Goal: Check status: Check status

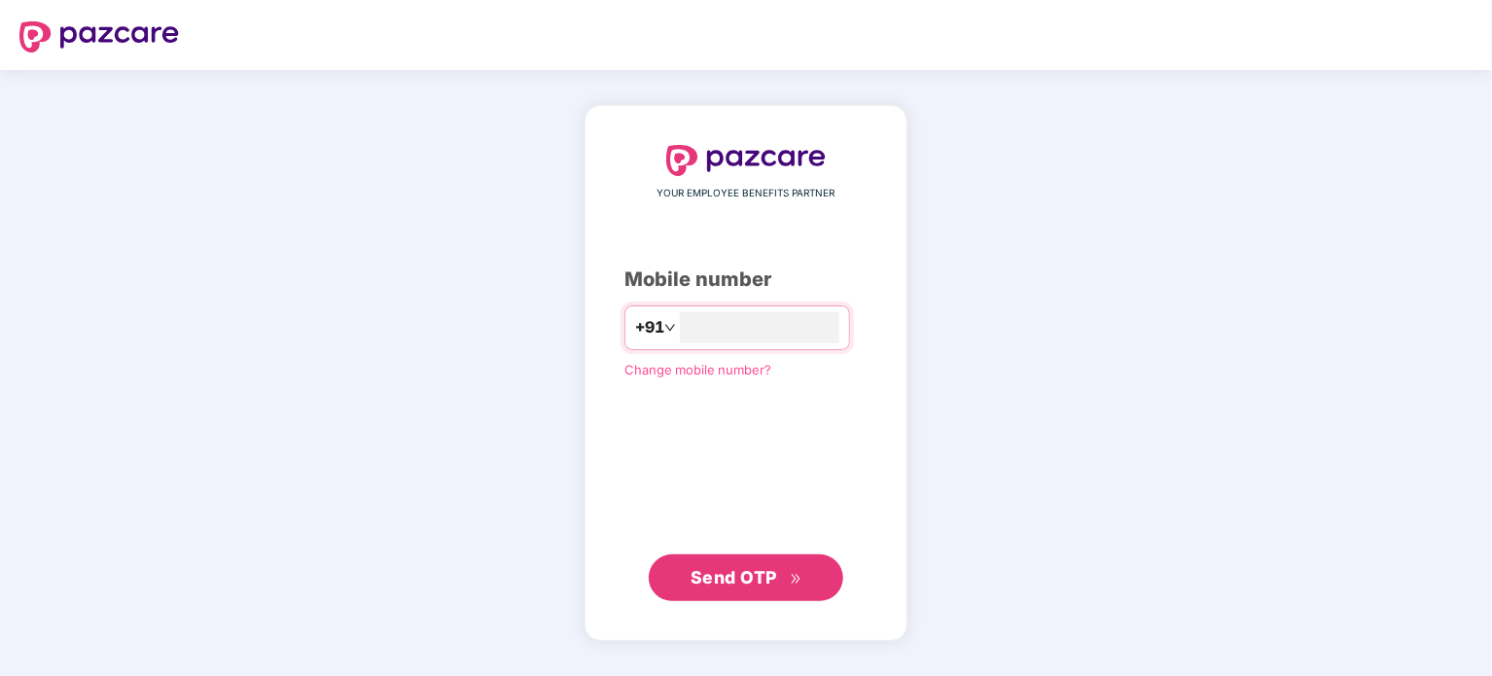
type input "**********"
click at [726, 584] on span "Send OTP" at bounding box center [733, 577] width 87 height 20
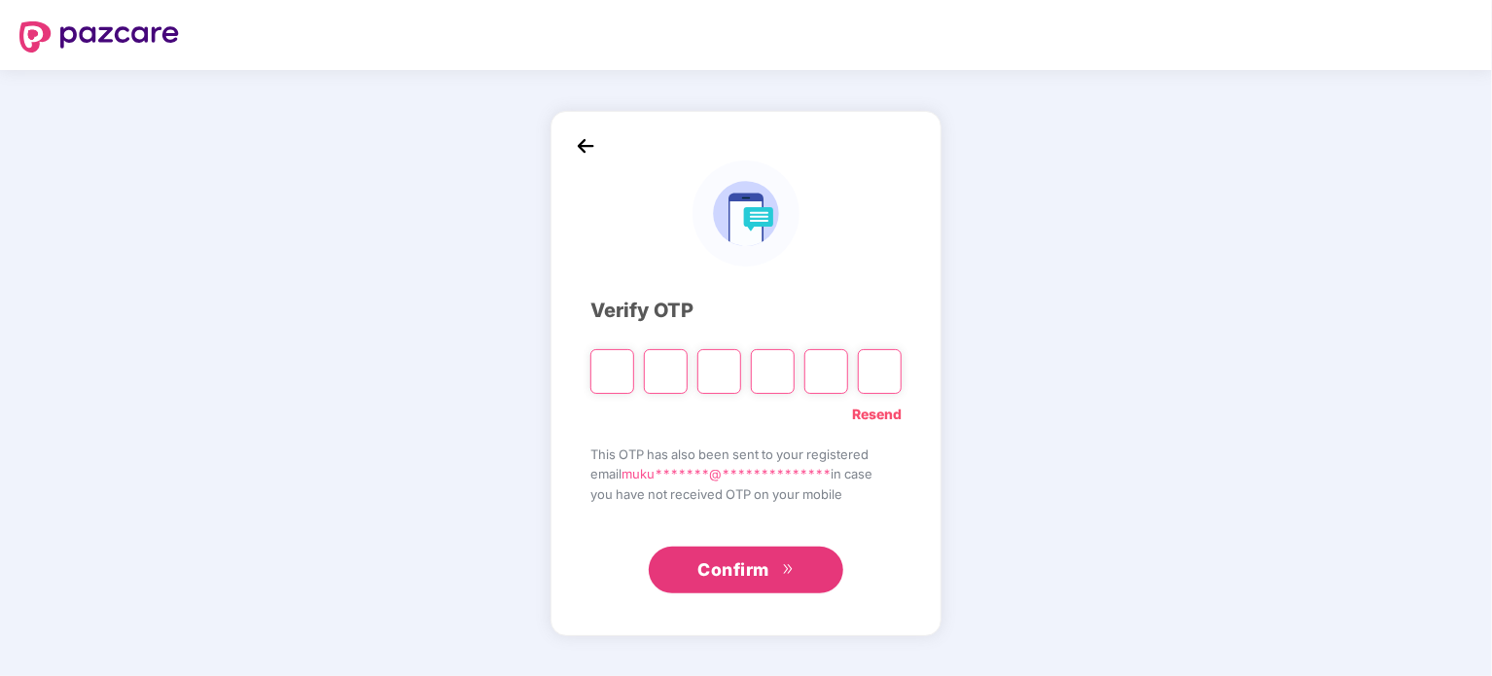
type input "*"
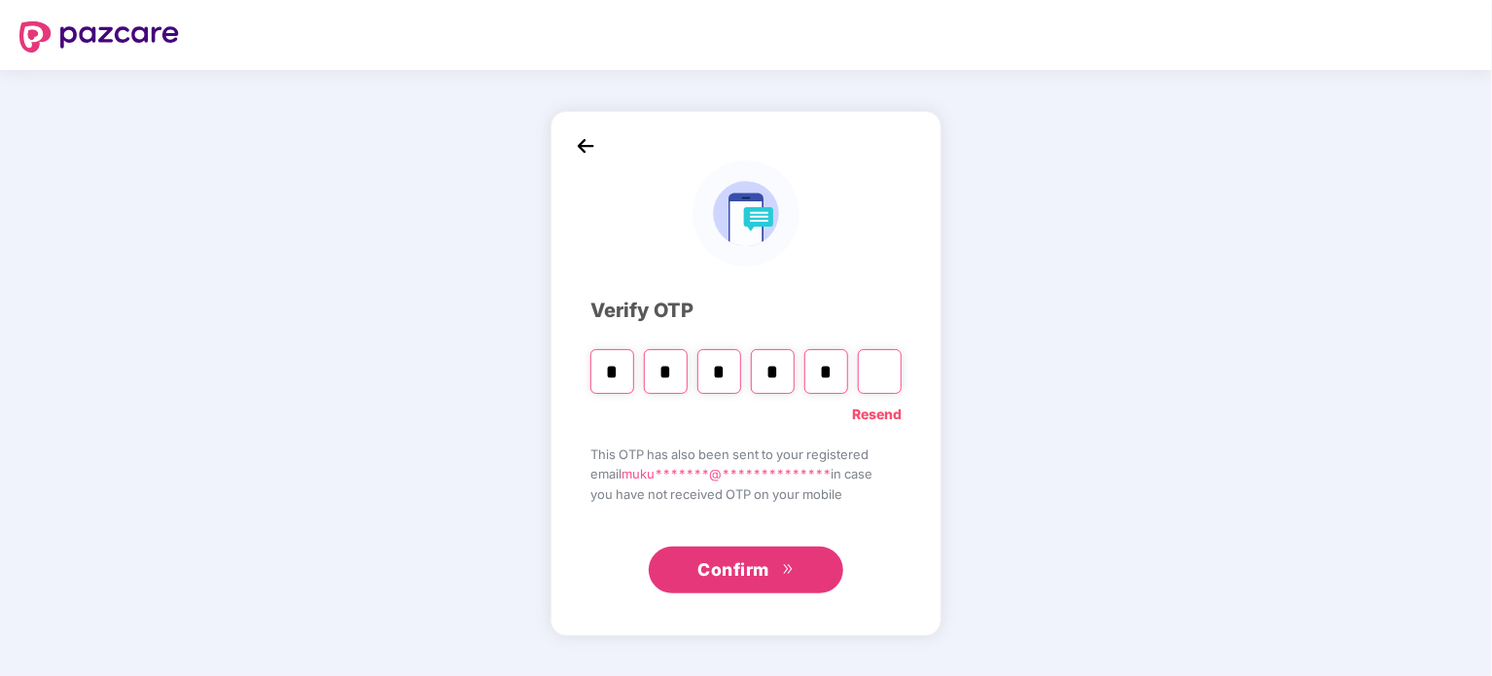
type input "*"
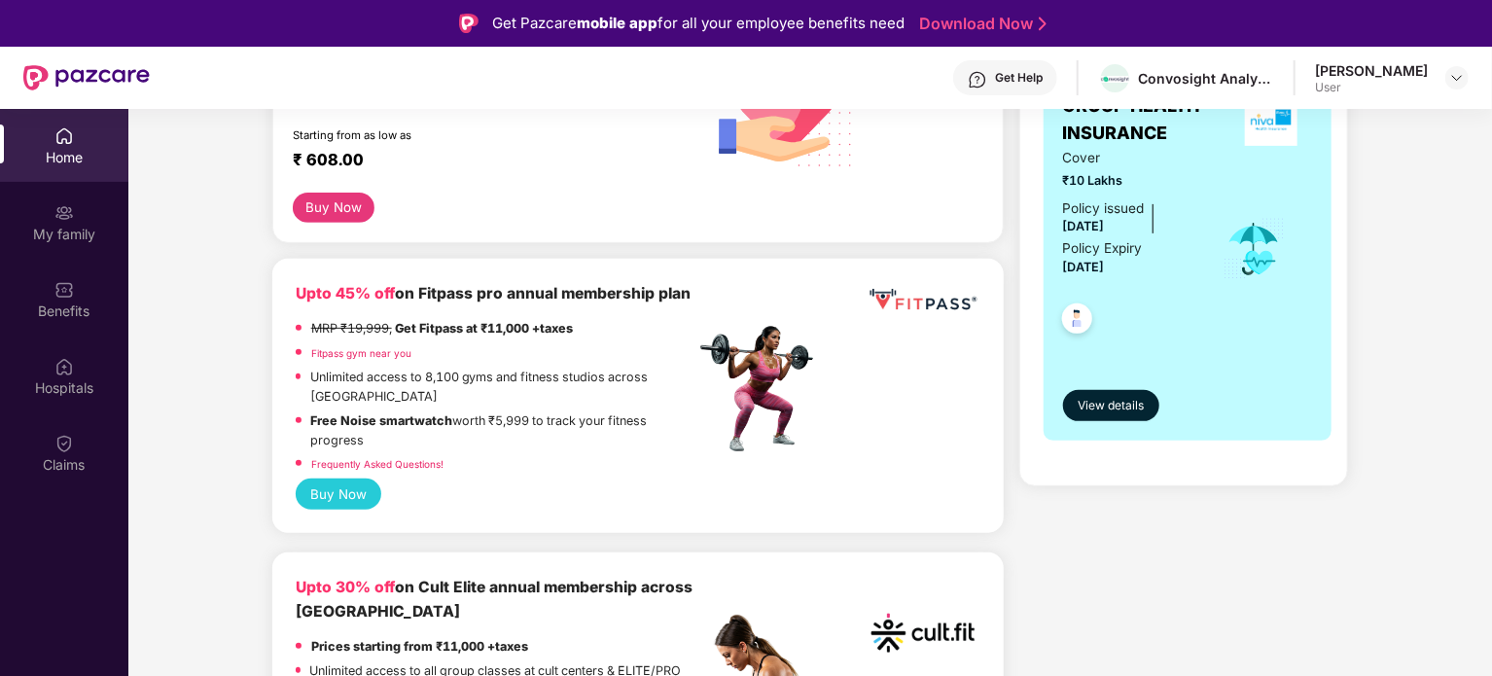
scroll to position [442, 0]
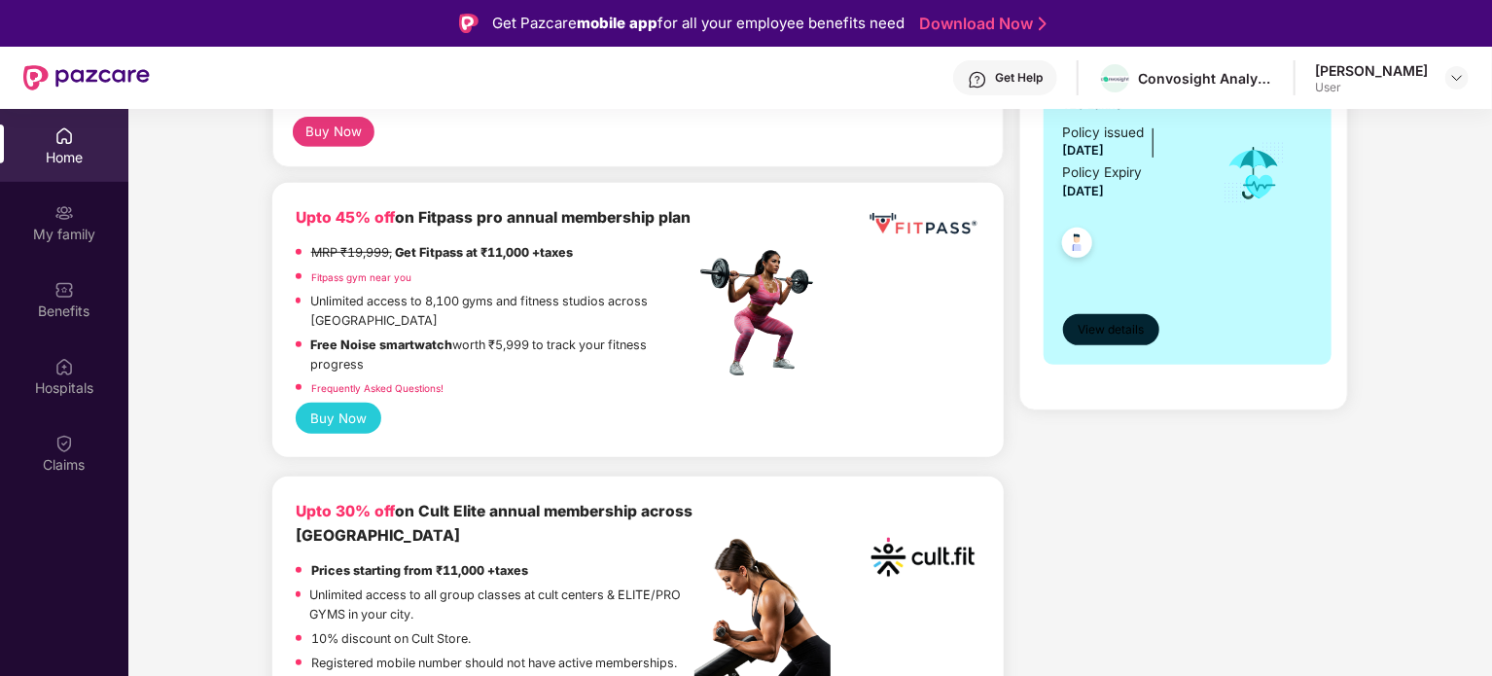
click at [1106, 327] on span "View details" at bounding box center [1110, 330] width 66 height 18
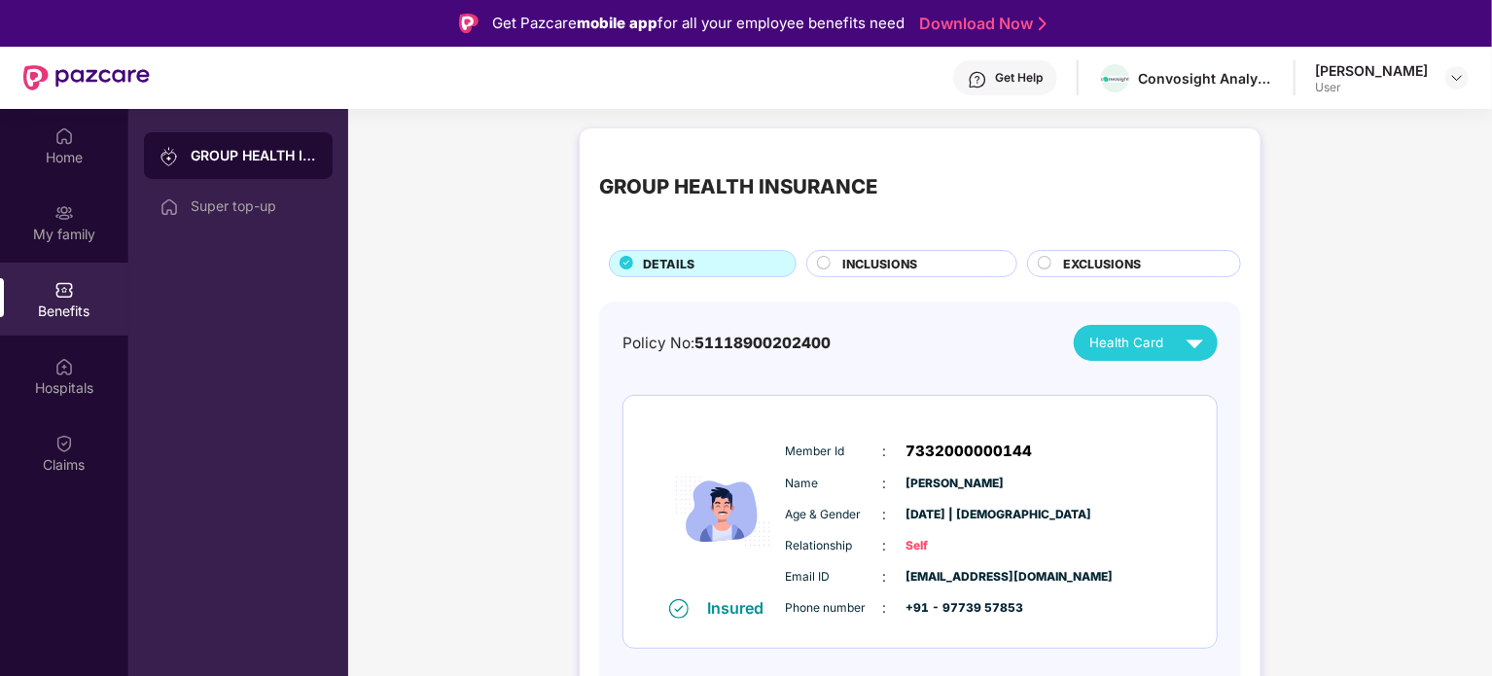
click at [795, 346] on span "51118900202400" at bounding box center [762, 343] width 136 height 18
copy span "51118900202400"
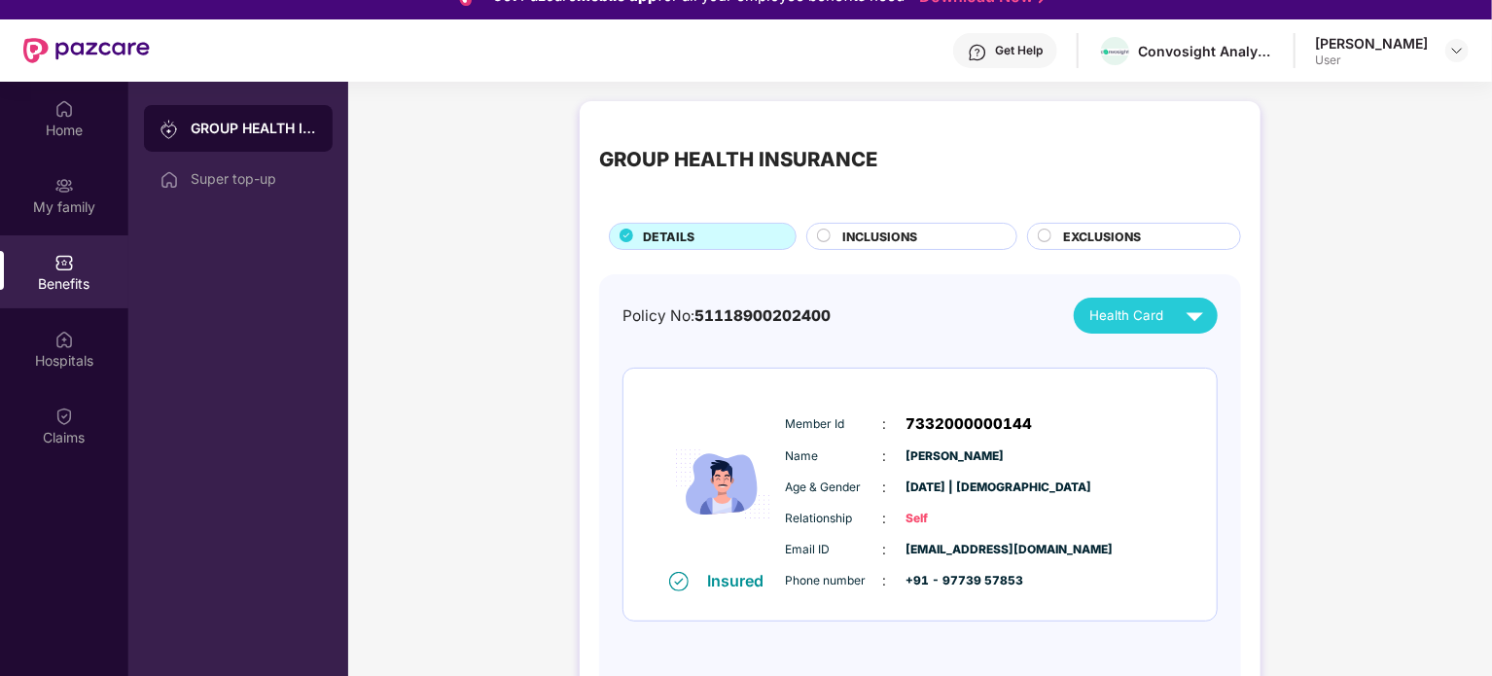
click at [941, 419] on span "7332000000144" at bounding box center [969, 423] width 126 height 23
copy span "7332000000144"
